Goal: Task Accomplishment & Management: Manage account settings

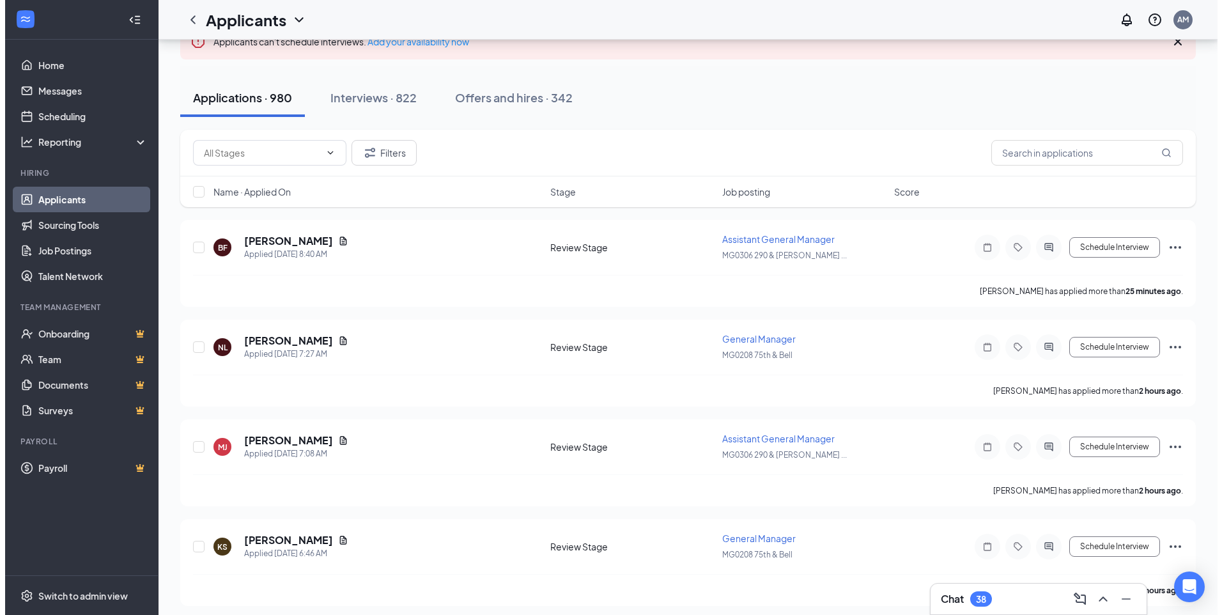
scroll to position [101, 0]
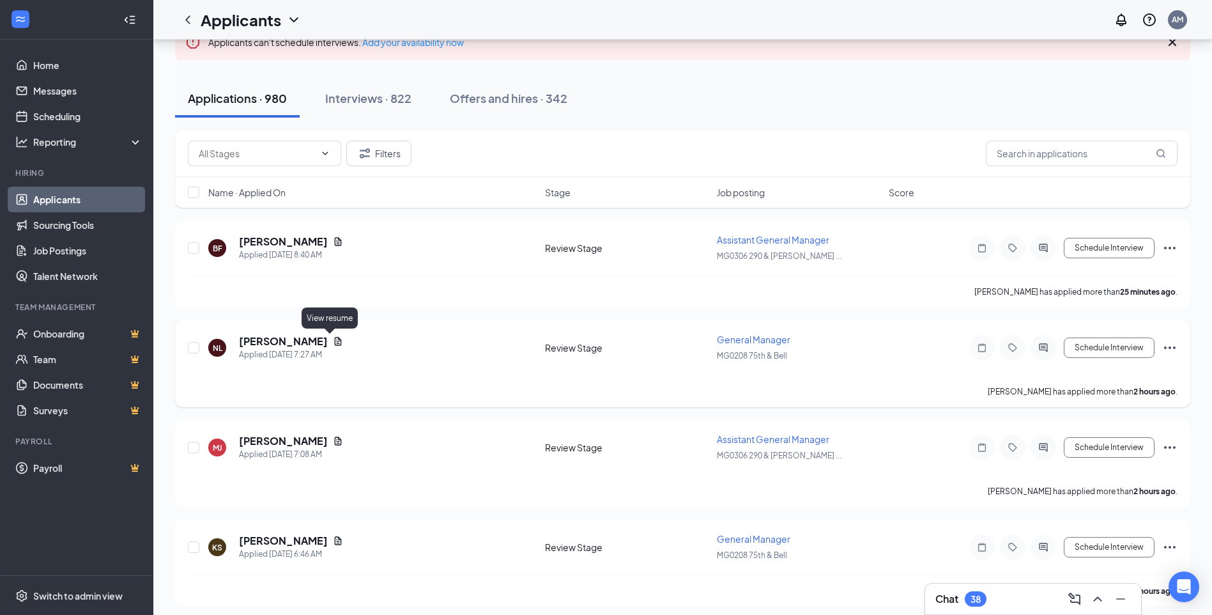
click at [333, 340] on icon "Document" at bounding box center [338, 341] width 10 height 10
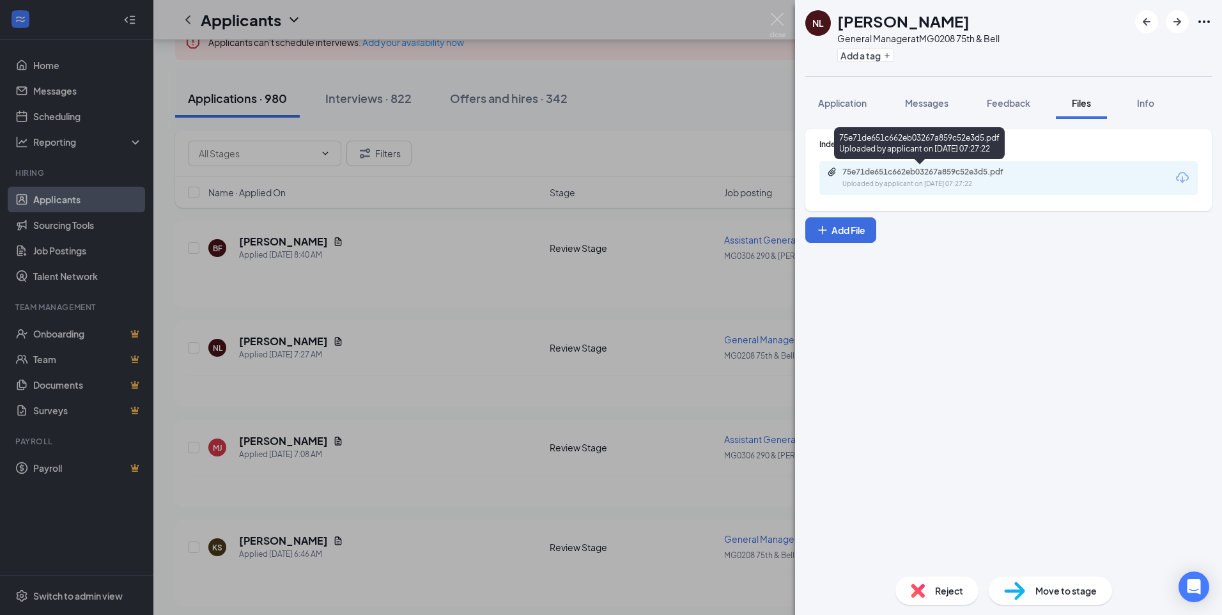
click at [934, 180] on div "Uploaded by applicant on [DATE] 07:27:22" at bounding box center [938, 184] width 192 height 10
click at [933, 585] on div "Reject" at bounding box center [936, 590] width 83 height 28
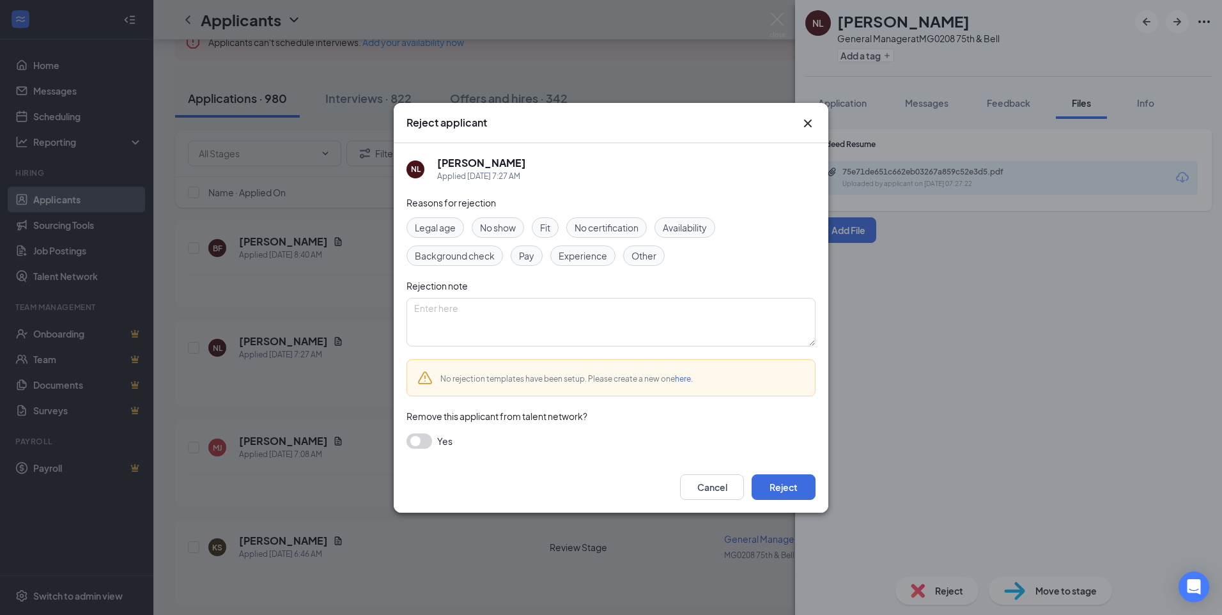
click at [592, 254] on span "Experience" at bounding box center [582, 256] width 49 height 14
click at [790, 491] on button "Reject" at bounding box center [783, 487] width 64 height 26
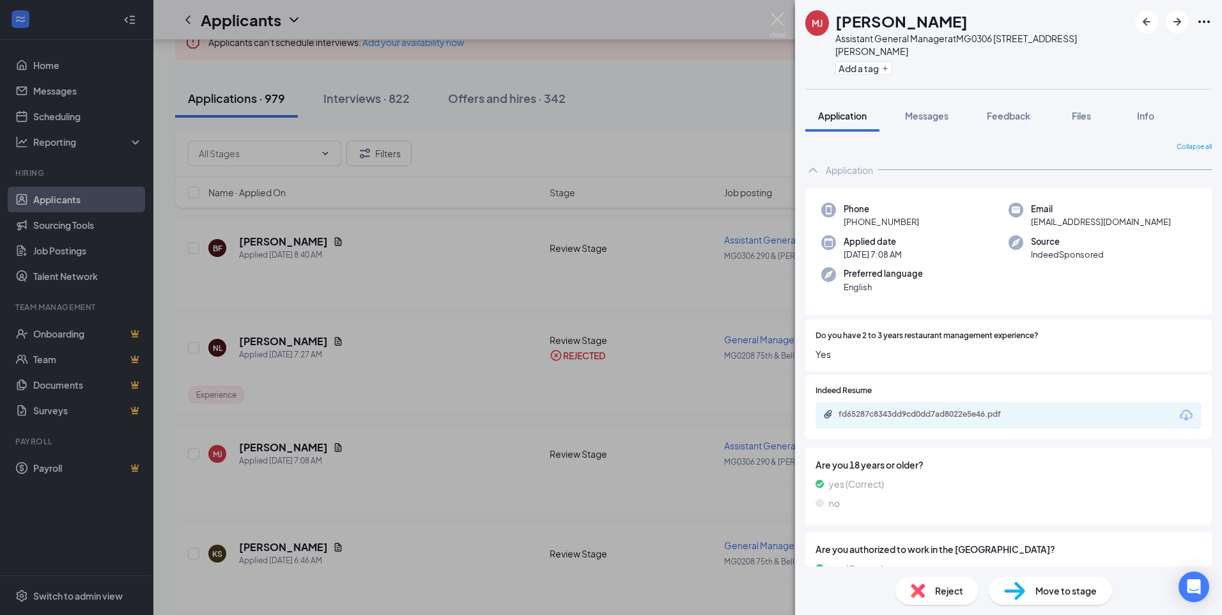
click at [381, 459] on div "[PERSON_NAME] [PERSON_NAME] Assistant General Manager at MG0306 [STREET_ADDRESS…" at bounding box center [611, 307] width 1222 height 615
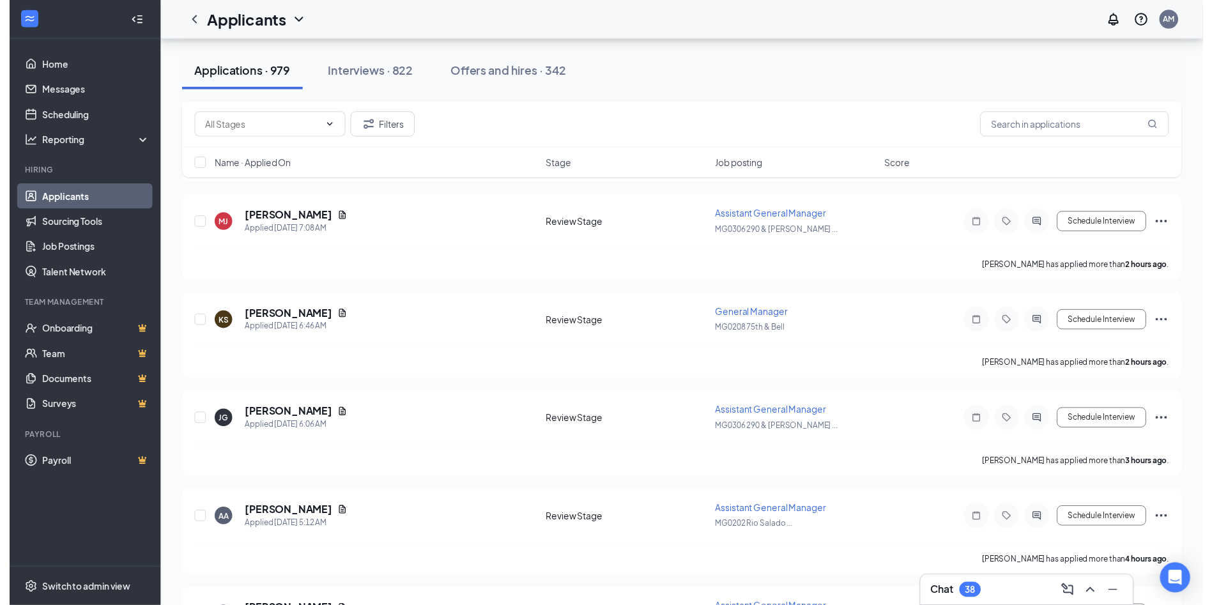
scroll to position [289, 0]
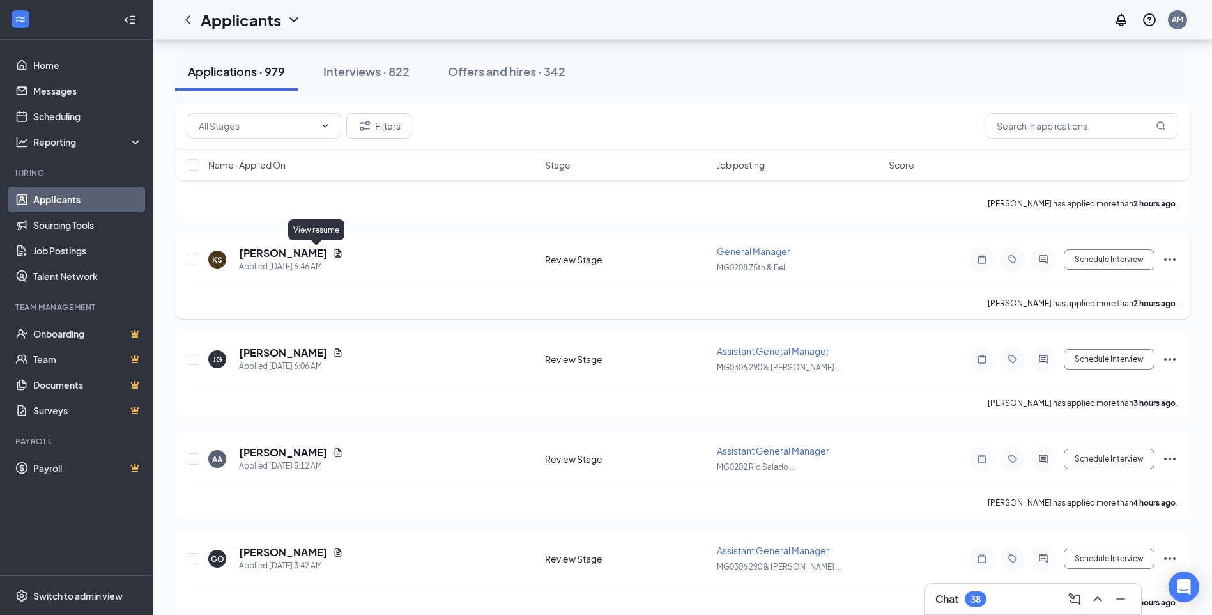
click at [335, 255] on icon "Document" at bounding box center [338, 253] width 7 height 8
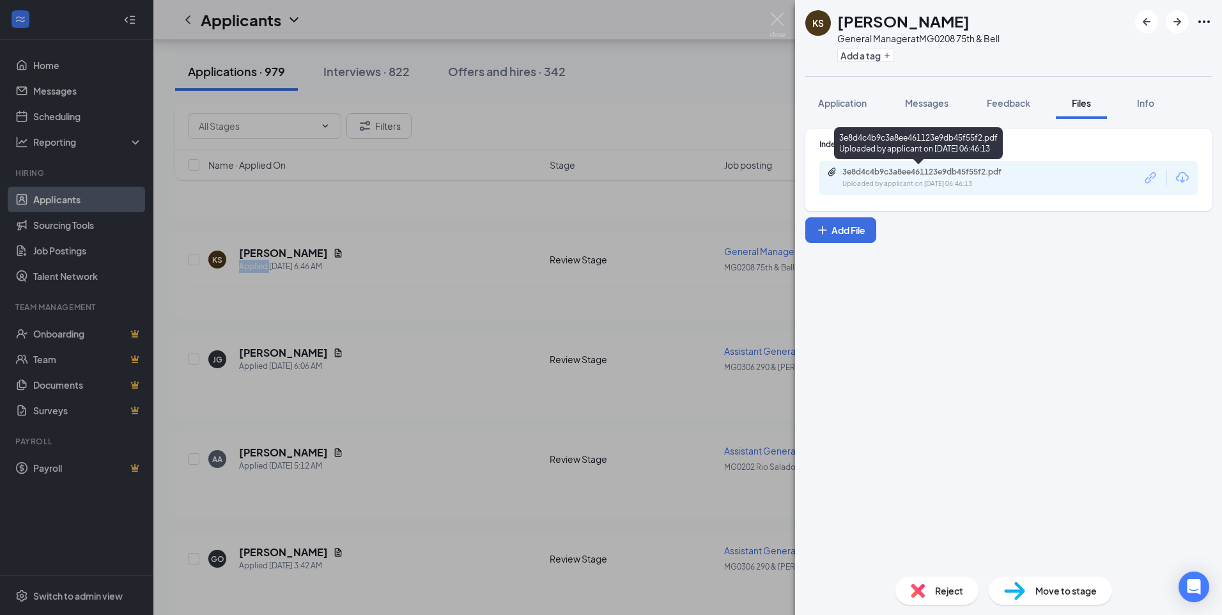
click at [955, 170] on div "3e8d4c4b9c3a8ee461123e9db45f55f2.pdf" at bounding box center [931, 172] width 179 height 10
click at [943, 589] on span "Reject" at bounding box center [949, 590] width 28 height 14
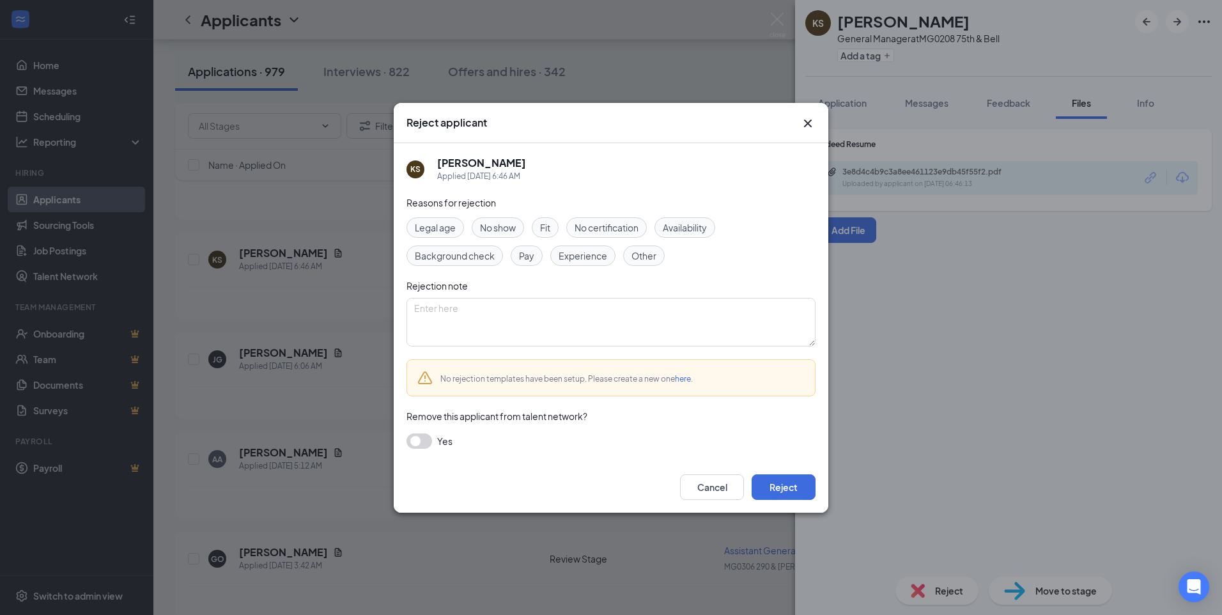
click at [580, 260] on span "Experience" at bounding box center [582, 256] width 49 height 14
click at [778, 491] on button "Reject" at bounding box center [783, 487] width 64 height 26
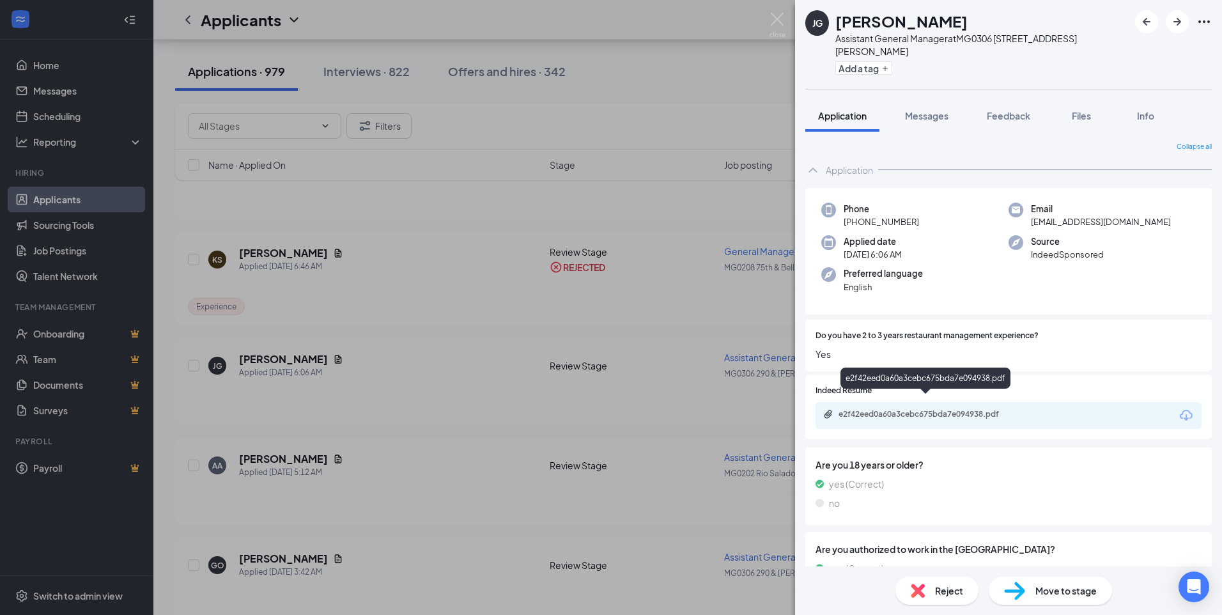
click at [896, 409] on div "e2f42eed0a60a3cebc675bda7e094938.pdf" at bounding box center [927, 414] width 179 height 10
click at [427, 478] on div "[PERSON_NAME] Assistant General Manager at MG0306 [STREET_ADDRESS][PERSON_NAME]…" at bounding box center [611, 307] width 1222 height 615
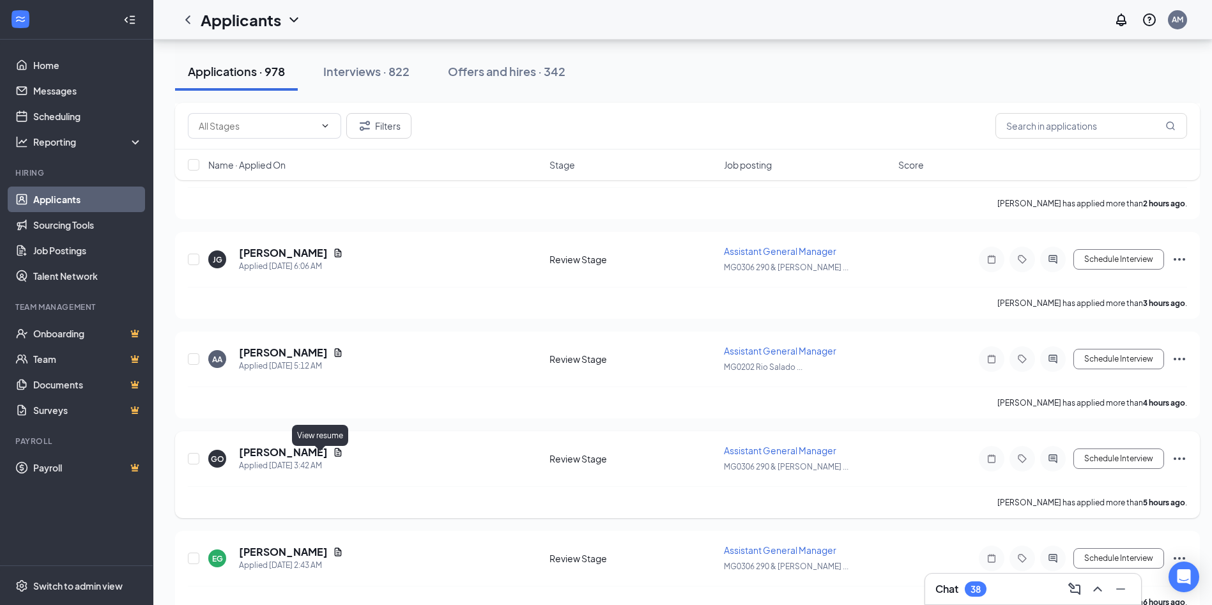
click at [318, 459] on div "[PERSON_NAME]" at bounding box center [291, 452] width 104 height 14
click at [335, 353] on icon "Document" at bounding box center [338, 352] width 7 height 8
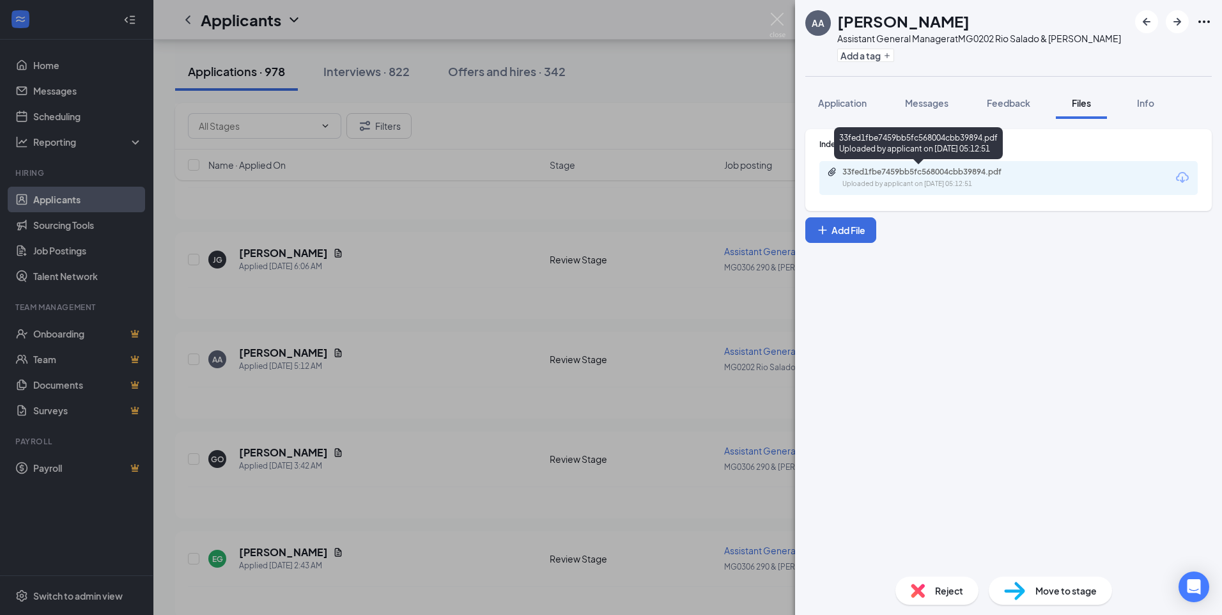
click at [911, 180] on div "Uploaded by applicant on [DATE] 05:12:51" at bounding box center [938, 184] width 192 height 10
click at [926, 586] on div "Reject" at bounding box center [936, 590] width 83 height 28
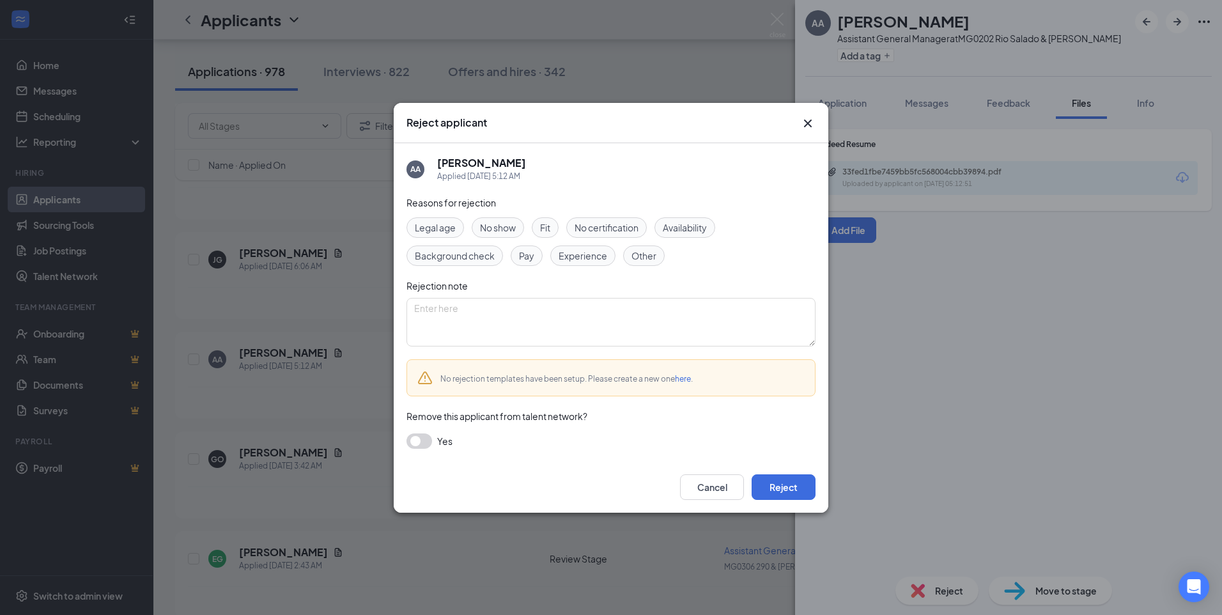
click at [573, 256] on span "Experience" at bounding box center [582, 256] width 49 height 14
click at [784, 488] on button "Reject" at bounding box center [783, 487] width 64 height 26
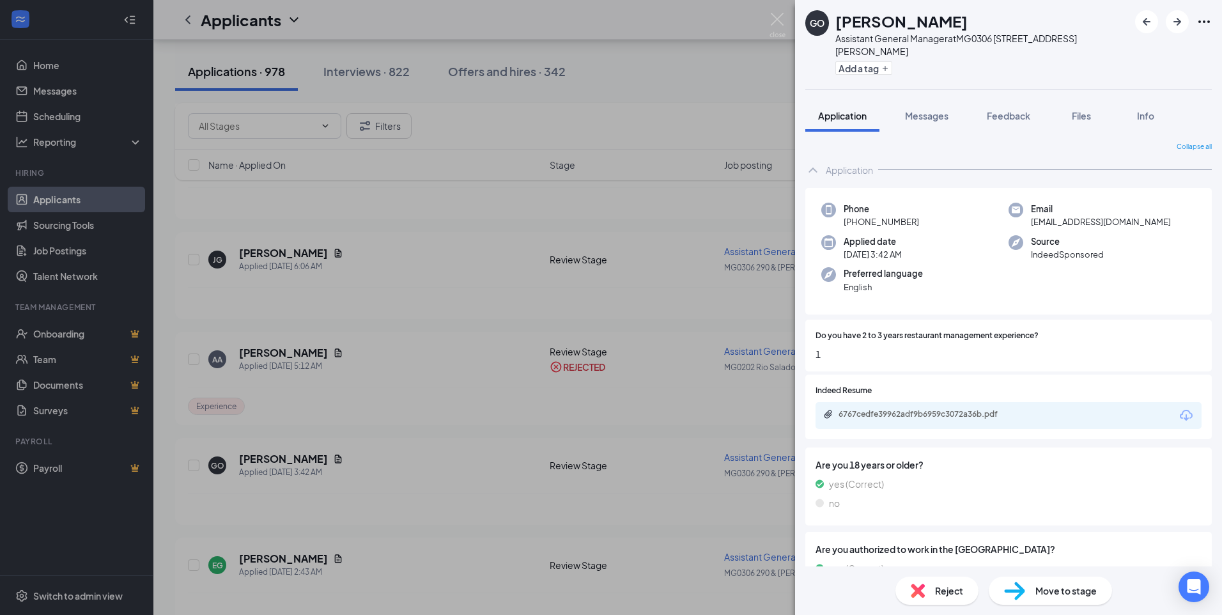
click at [440, 482] on div "GO [PERSON_NAME] Assistant General Manager at MG0306 [GEOGRAPHIC_DATA][PERSON_N…" at bounding box center [611, 307] width 1222 height 615
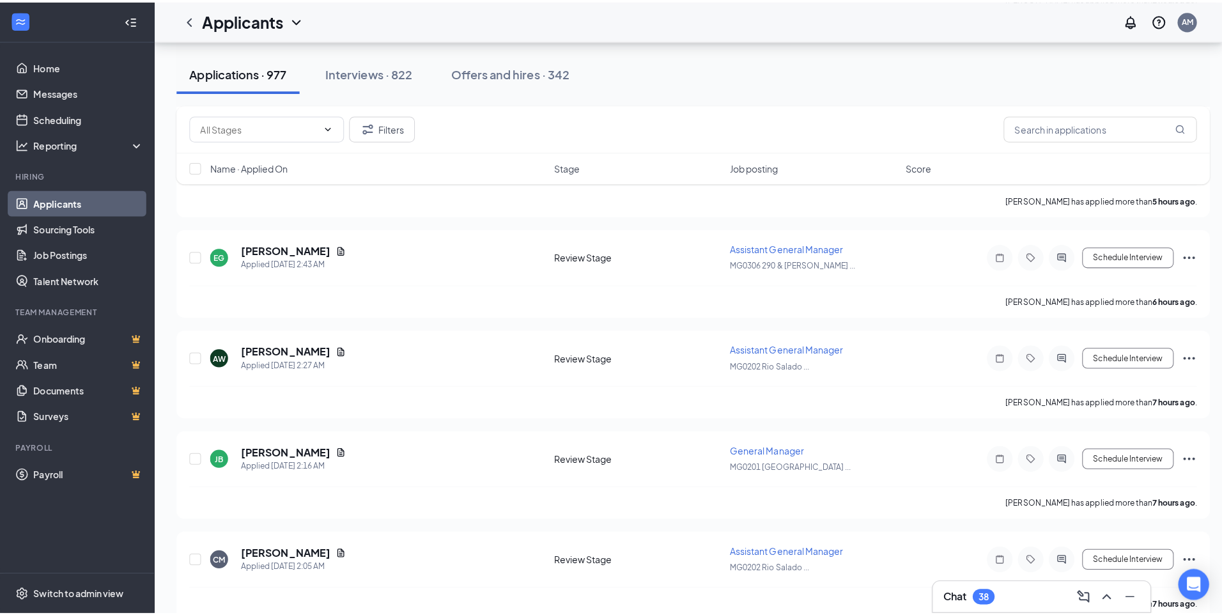
scroll to position [495, 0]
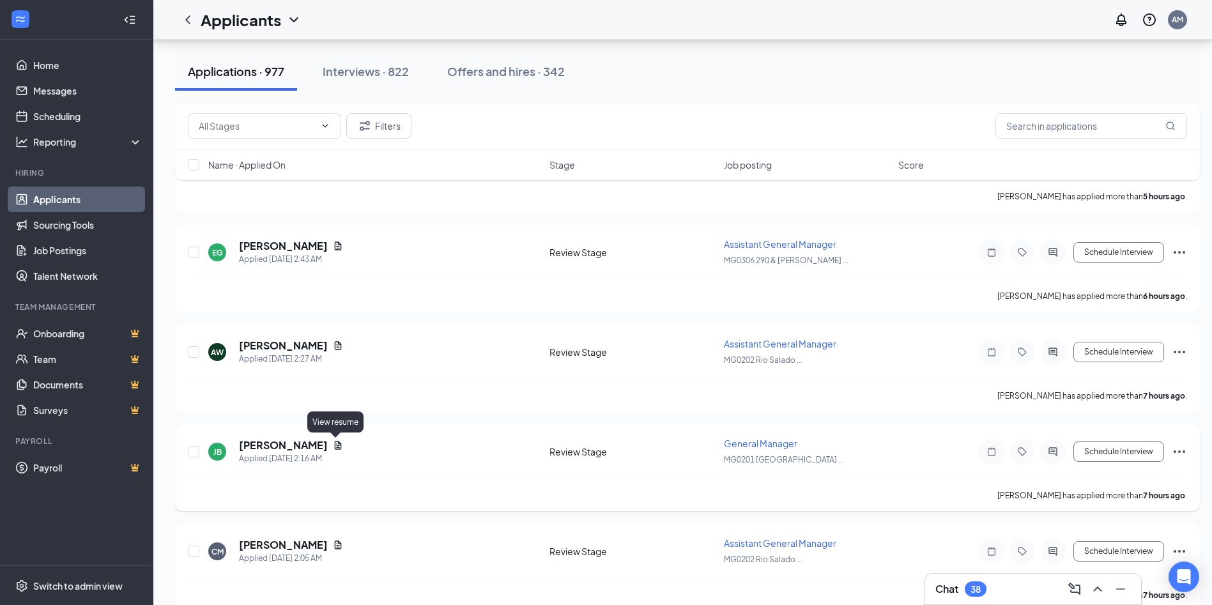
click at [335, 448] on icon "Document" at bounding box center [338, 445] width 7 height 8
